Goal: Information Seeking & Learning: Learn about a topic

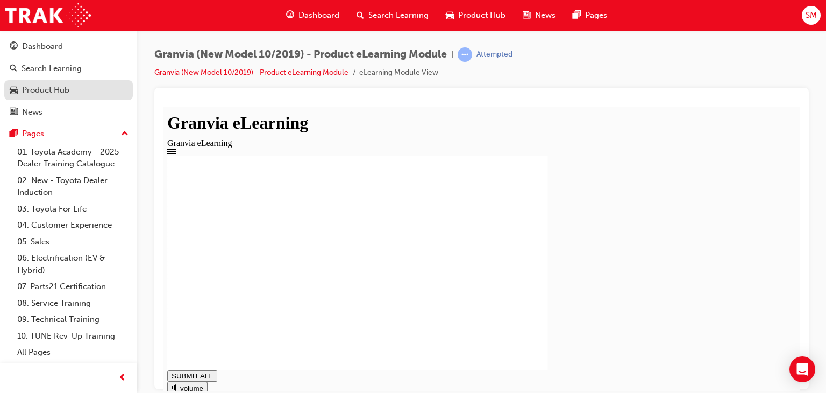
click at [63, 83] on div "Product Hub" at bounding box center [69, 89] width 118 height 13
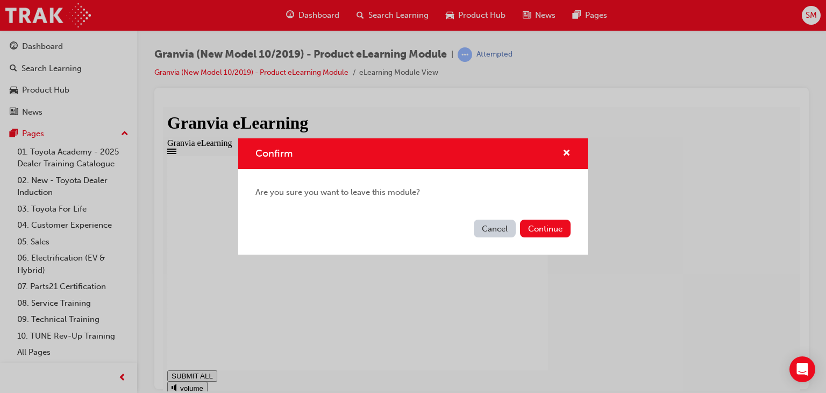
click at [560, 154] on div "Confirm" at bounding box center [562, 153] width 17 height 13
click at [564, 154] on span "cross-icon" at bounding box center [566, 154] width 8 height 10
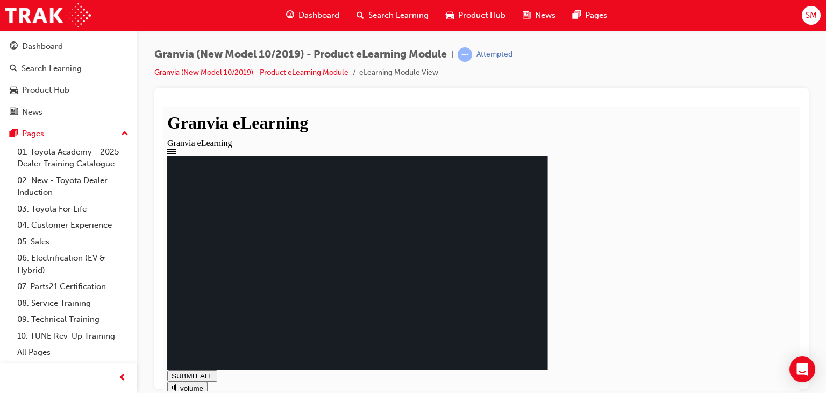
click at [467, 307] on div "VX Both Standard and VX Standard only None – all are 9 seats 1. What Granvia gr…" at bounding box center [481, 286] width 629 height 263
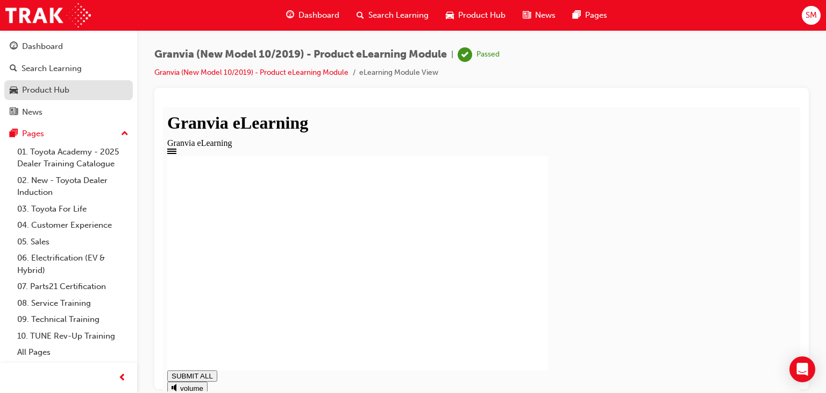
click at [47, 91] on div "Product Hub" at bounding box center [45, 90] width 47 height 12
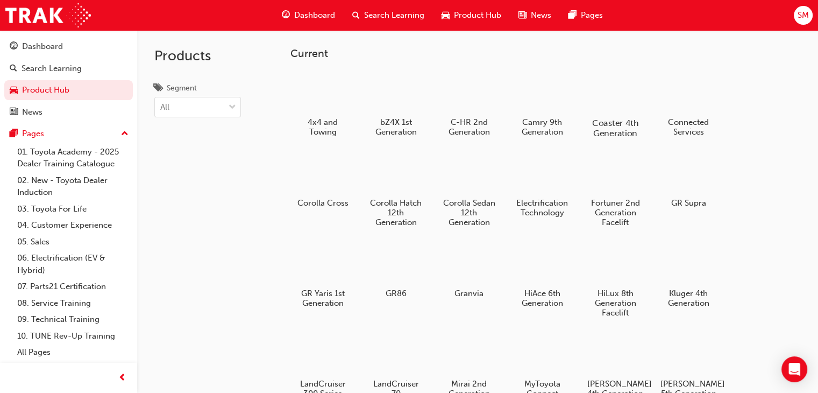
click at [628, 104] on div at bounding box center [616, 91] width 60 height 42
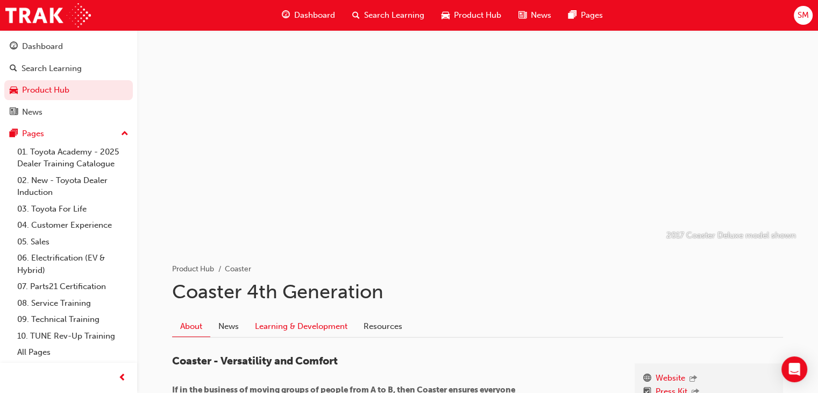
click at [317, 329] on link "Learning & Development" at bounding box center [301, 326] width 109 height 20
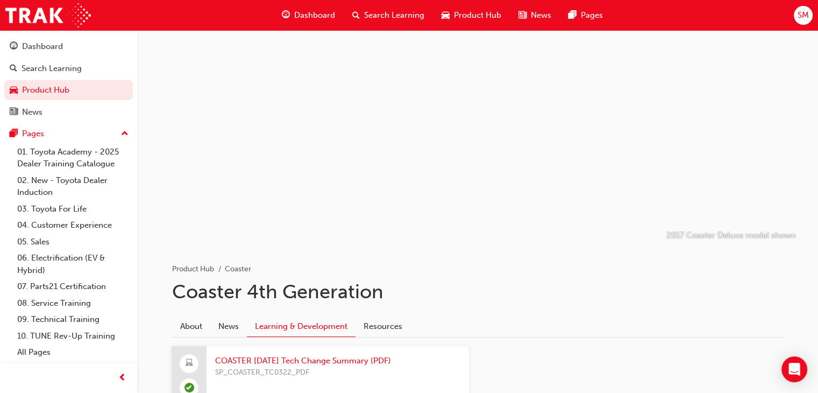
click at [317, 329] on link "Learning & Development" at bounding box center [301, 326] width 109 height 21
click at [79, 88] on link "Product Hub" at bounding box center [68, 90] width 129 height 20
